Goal: Navigation & Orientation: Find specific page/section

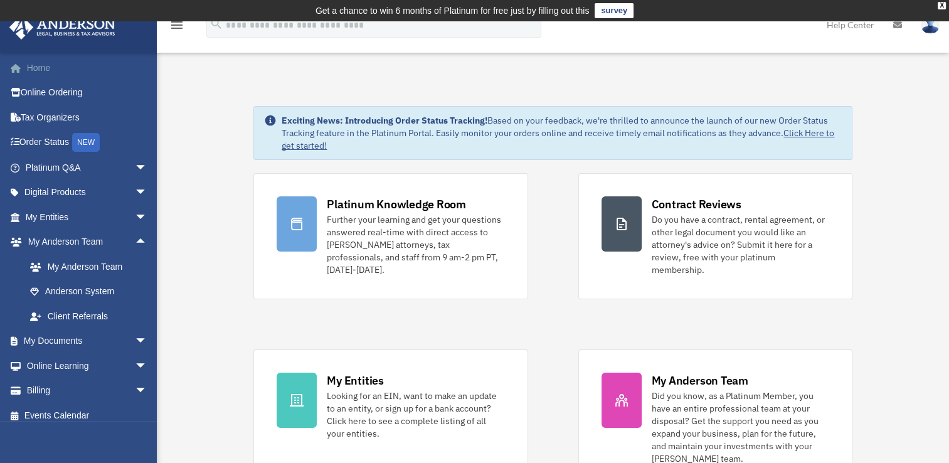
click at [41, 71] on link "Home" at bounding box center [87, 67] width 157 height 25
